Goal: Check status: Check status

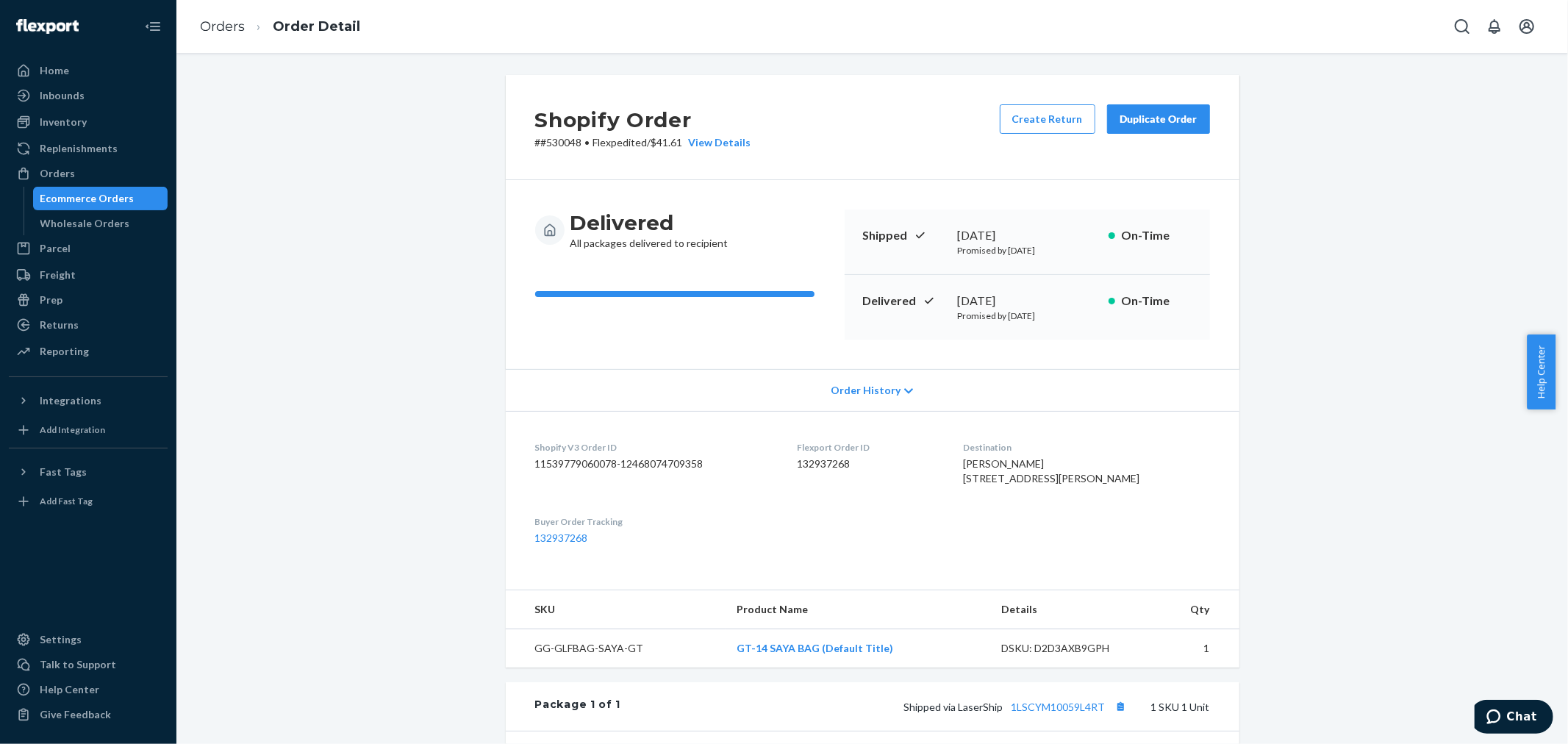
click at [247, 22] on li "Order Detail" at bounding box center [302, 27] width 116 height 20
click at [230, 26] on link "Orders" at bounding box center [223, 26] width 45 height 16
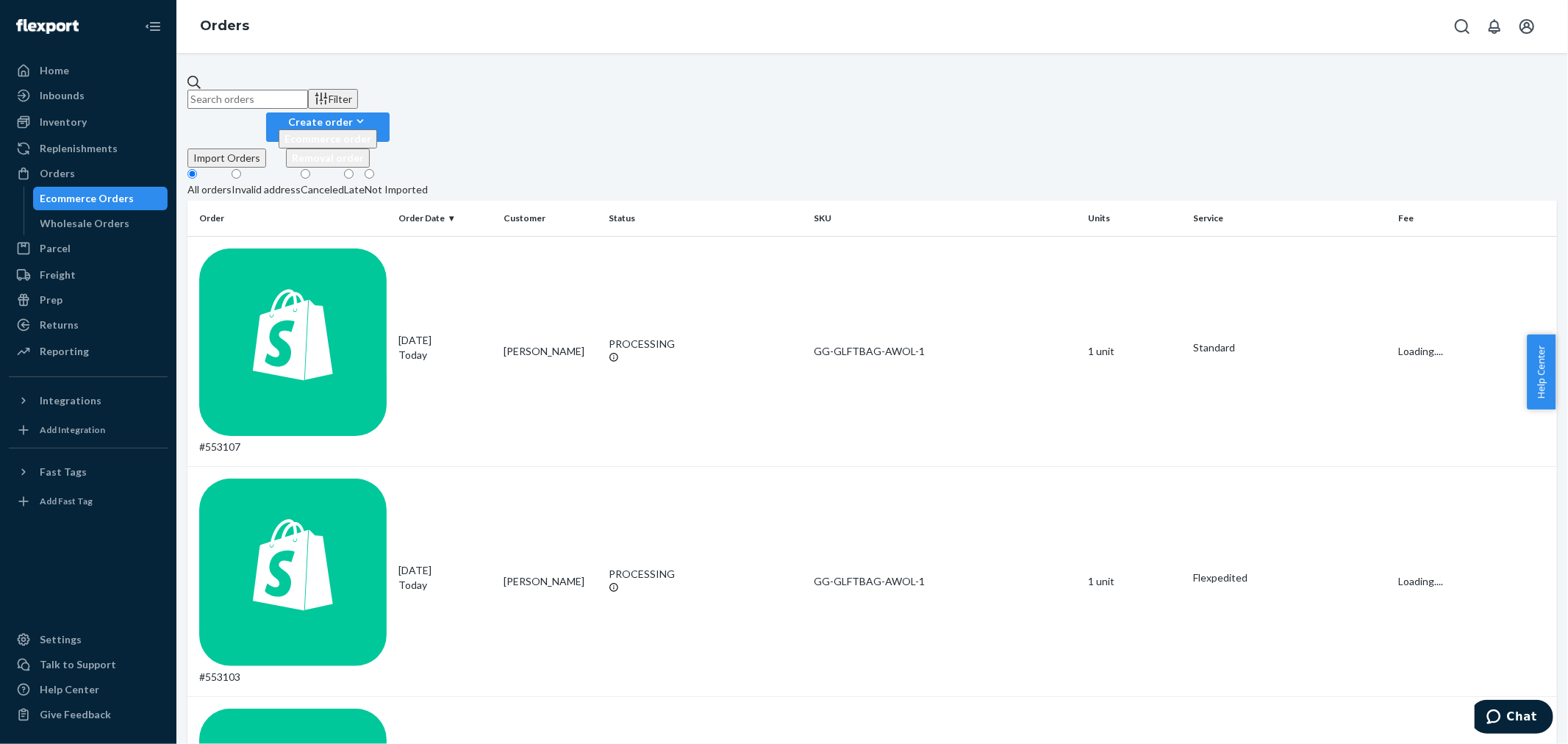
click at [308, 90] on input "text" at bounding box center [247, 99] width 120 height 19
paste input "551065"
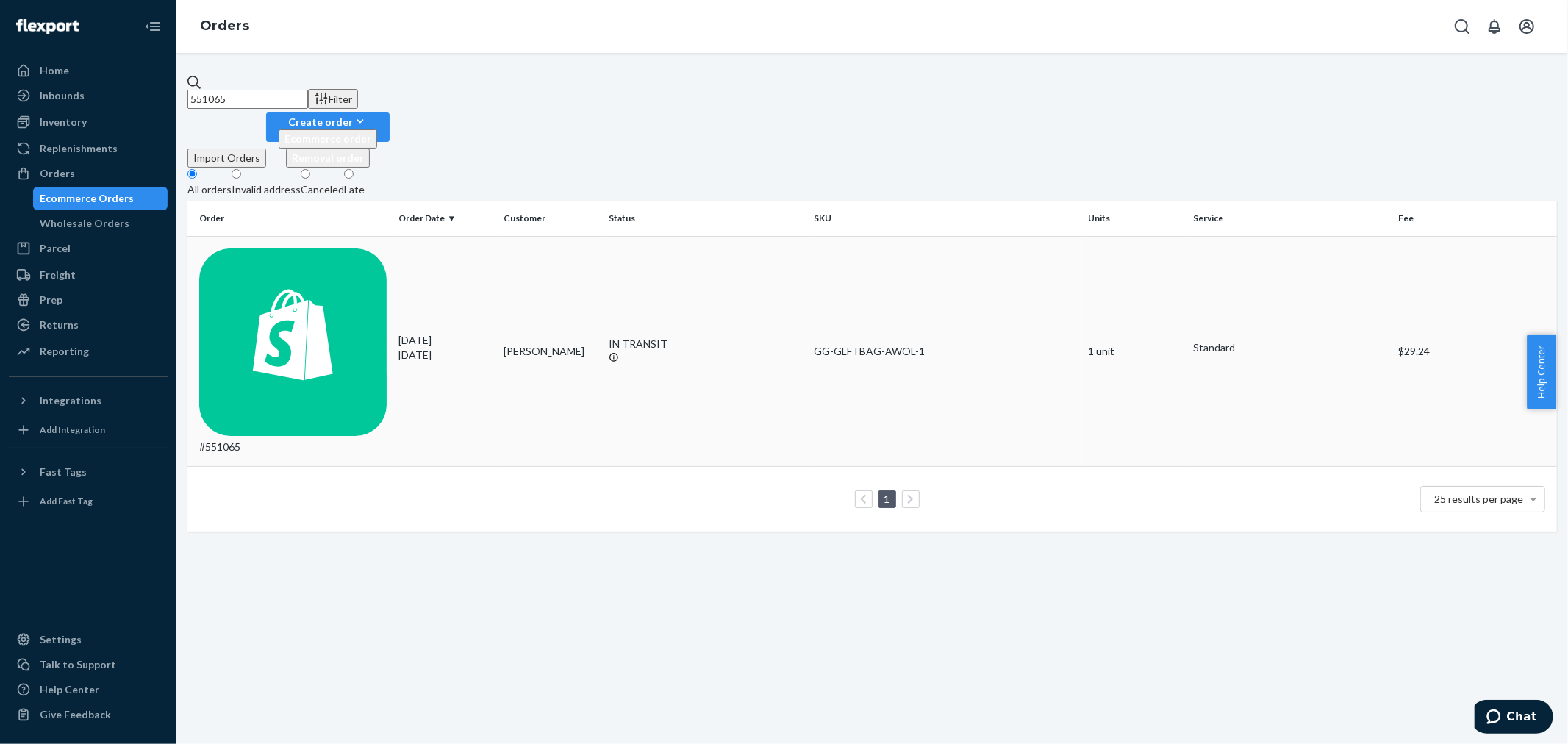
type input "551065"
click at [255, 248] on div "#551065" at bounding box center [293, 351] width 188 height 206
